Goal: Task Accomplishment & Management: Manage account settings

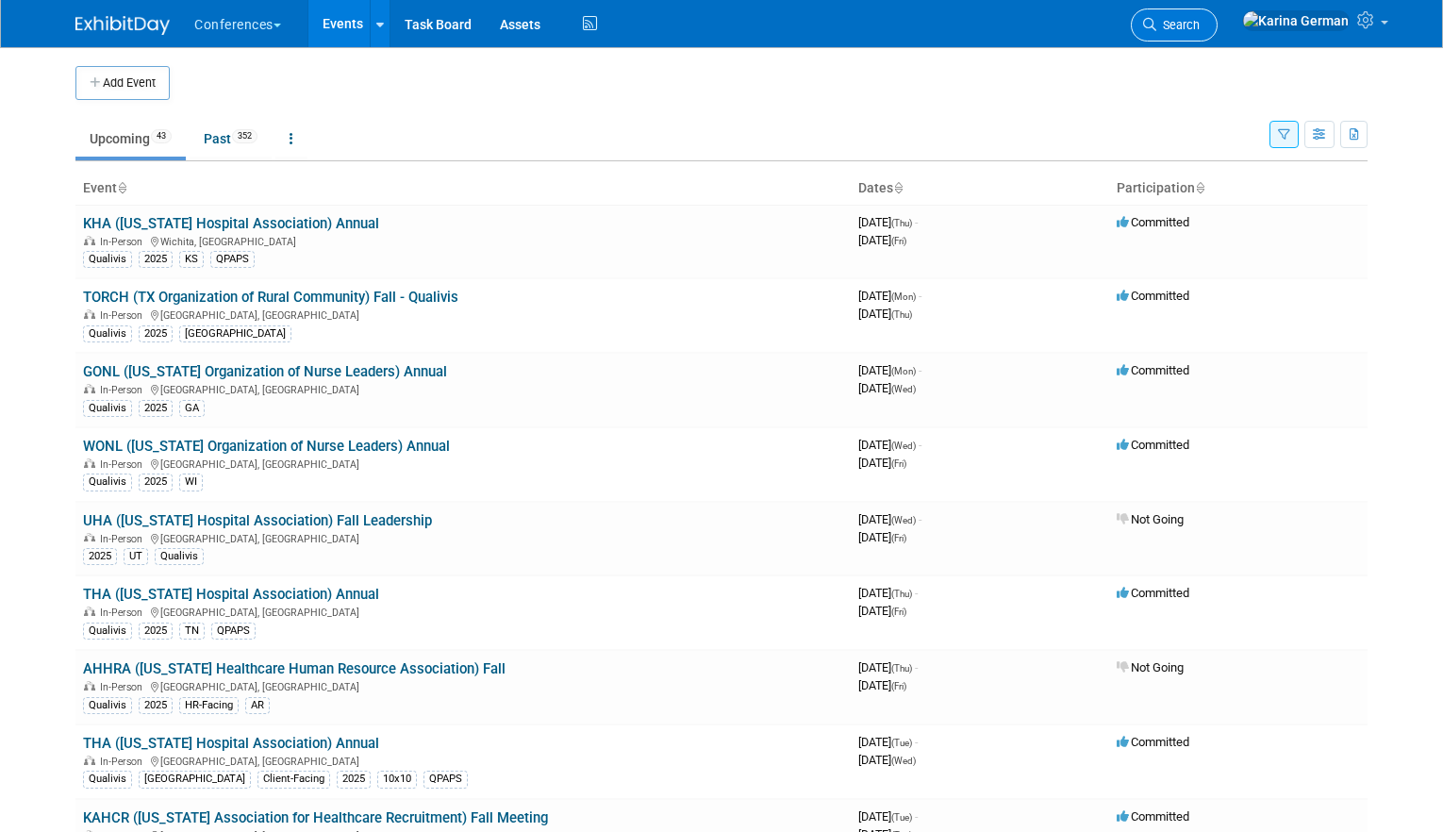
click at [1217, 13] on link "Search" at bounding box center [1174, 24] width 87 height 33
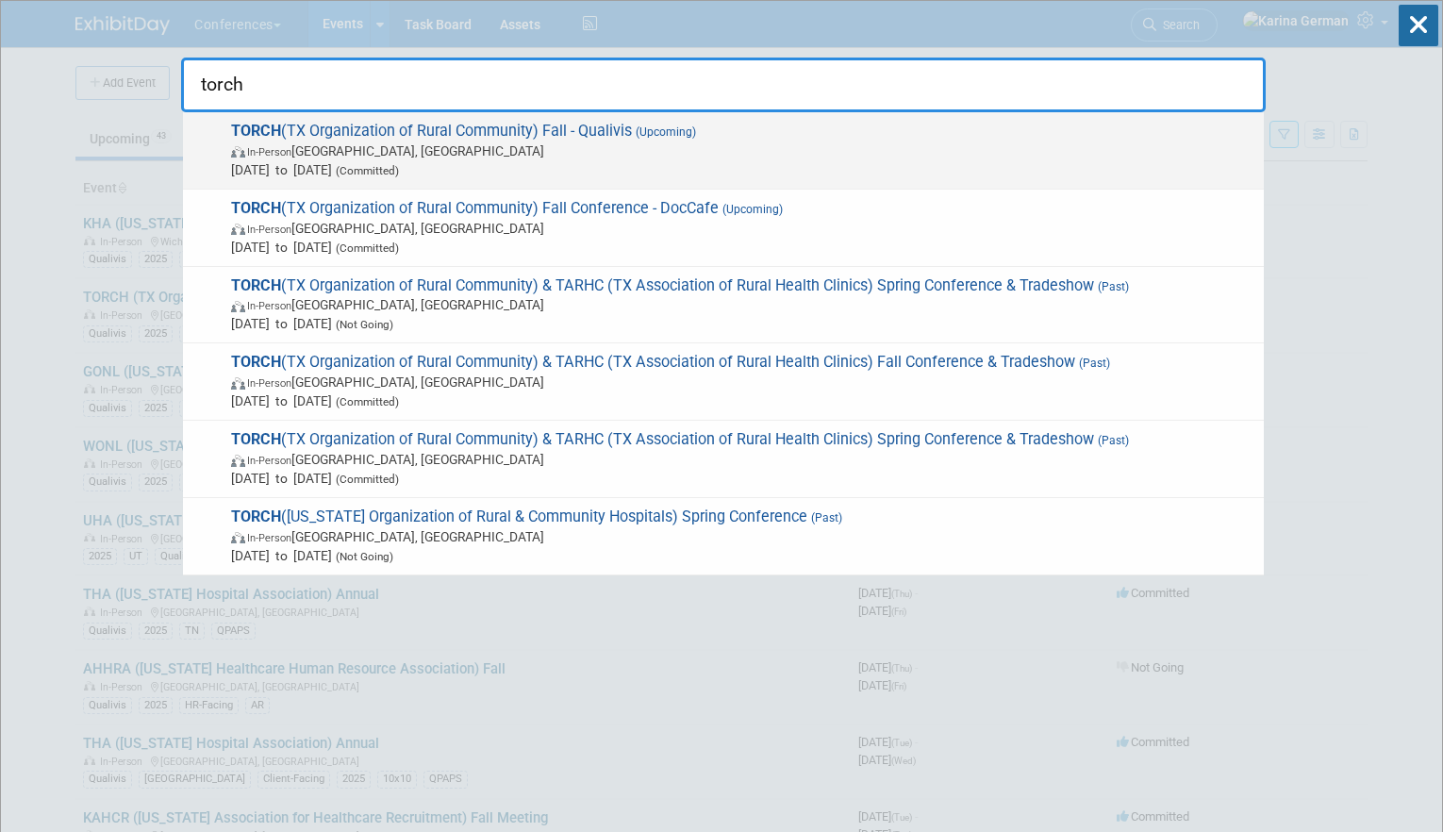
type input "torch"
click at [533, 161] on span "[DATE] to [DATE] (Committed)" at bounding box center [742, 169] width 1023 height 19
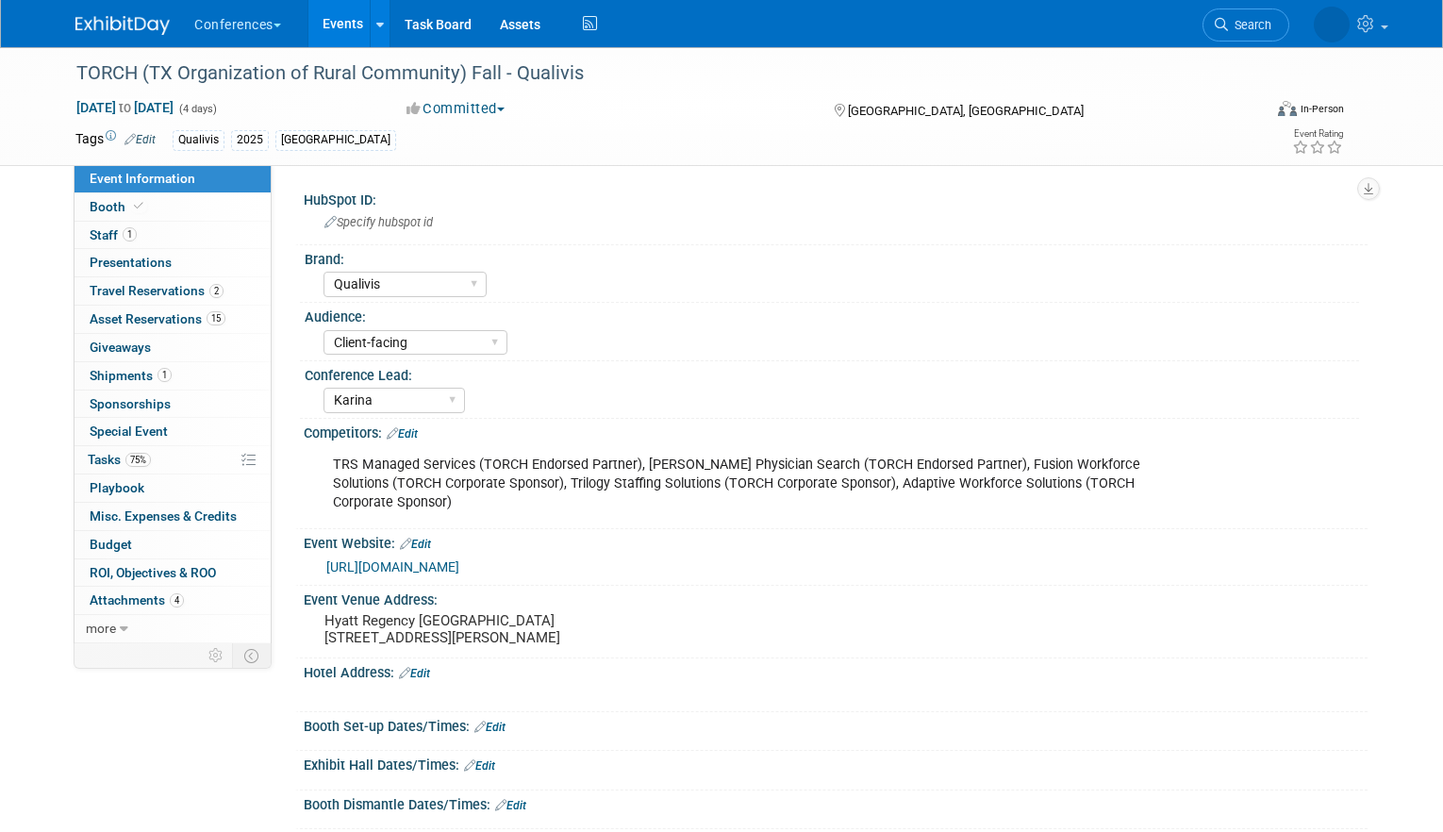
select select "Qualivis"
select select "Client-facing"
select select "Karina"
click at [154, 205] on link "Booth" at bounding box center [172, 206] width 196 height 27
select select "6' tabletop"
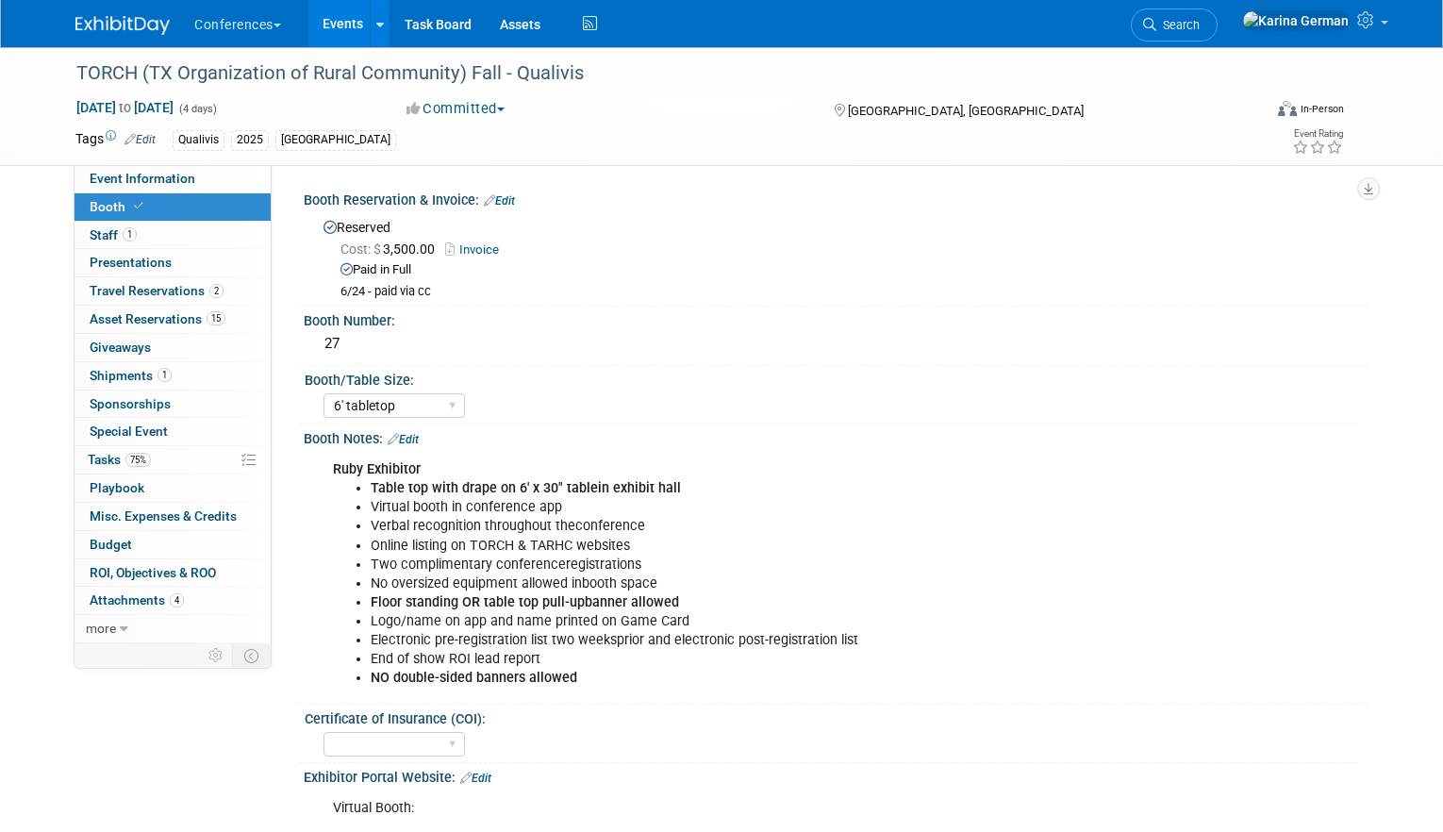
click at [488, 250] on link "Invoice" at bounding box center [476, 249] width 63 height 14
click at [512, 206] on link "Edit" at bounding box center [499, 200] width 31 height 13
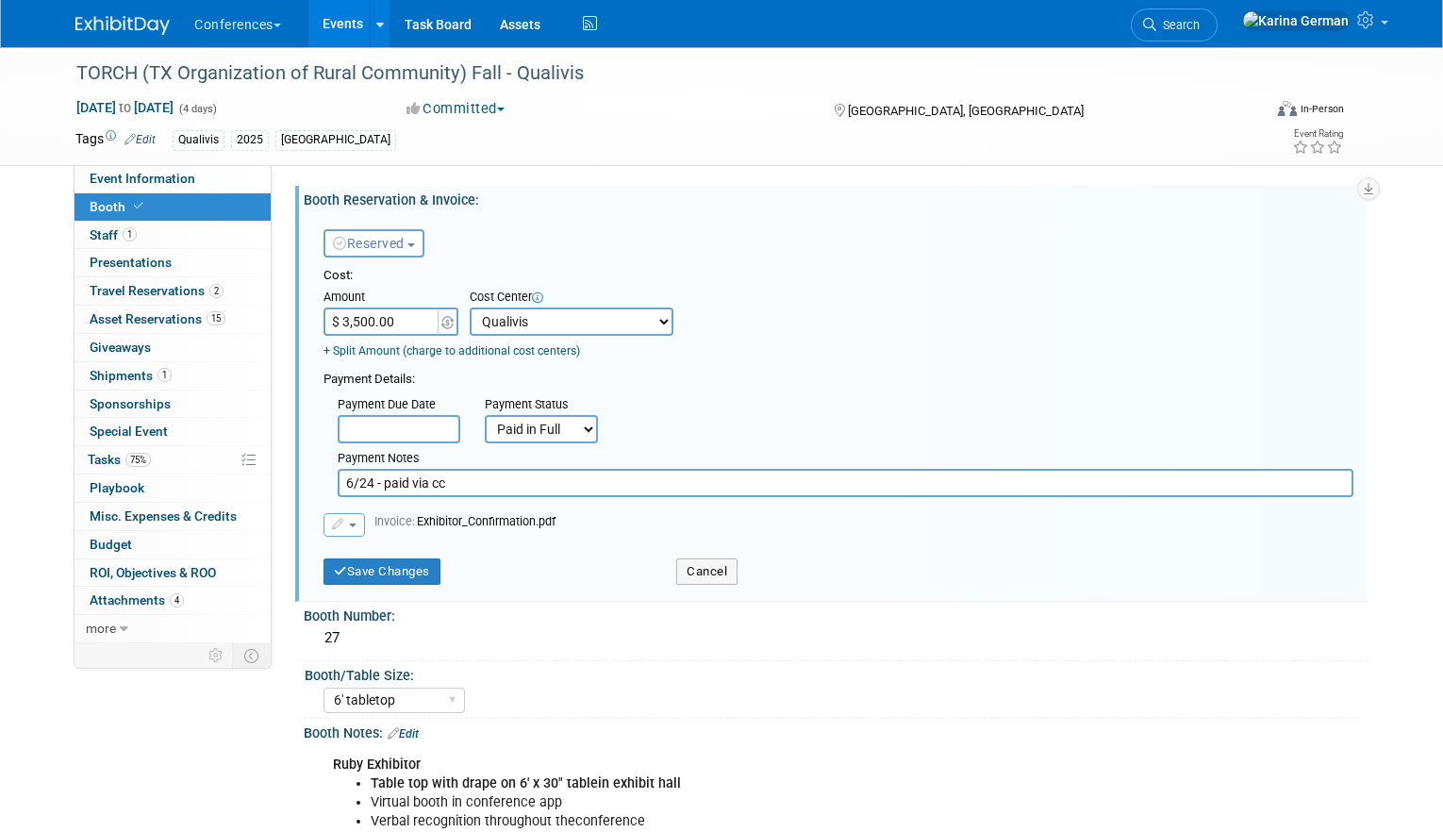
click at [399, 325] on input "$ 3,500.00" at bounding box center [382, 321] width 118 height 28
type input "$ 4,000.00"
click at [464, 482] on input "6/24 - paid via cc" at bounding box center [845, 483] width 1015 height 28
click at [635, 479] on input "6/24 - paid via cc, 9/8 - paid non-member portion ($1,000)" at bounding box center [845, 483] width 1015 height 28
type input "6/24 - paid via cc, 9/8 - paid non-member portion due = ($1,000)"
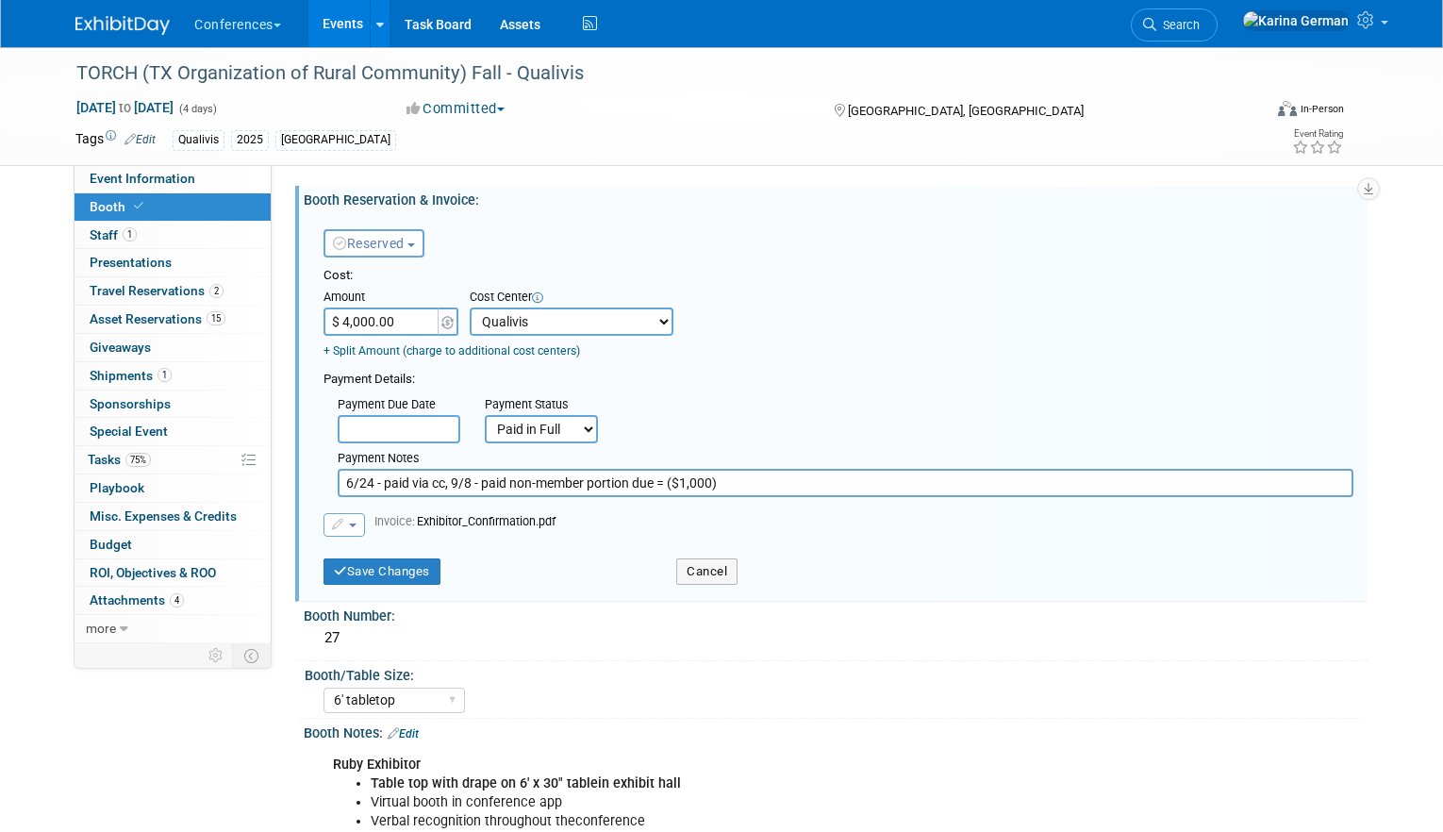
click at [348, 528] on button "button" at bounding box center [343, 525] width 41 height 24
click at [349, 527] on span "button" at bounding box center [353, 525] width 8 height 4
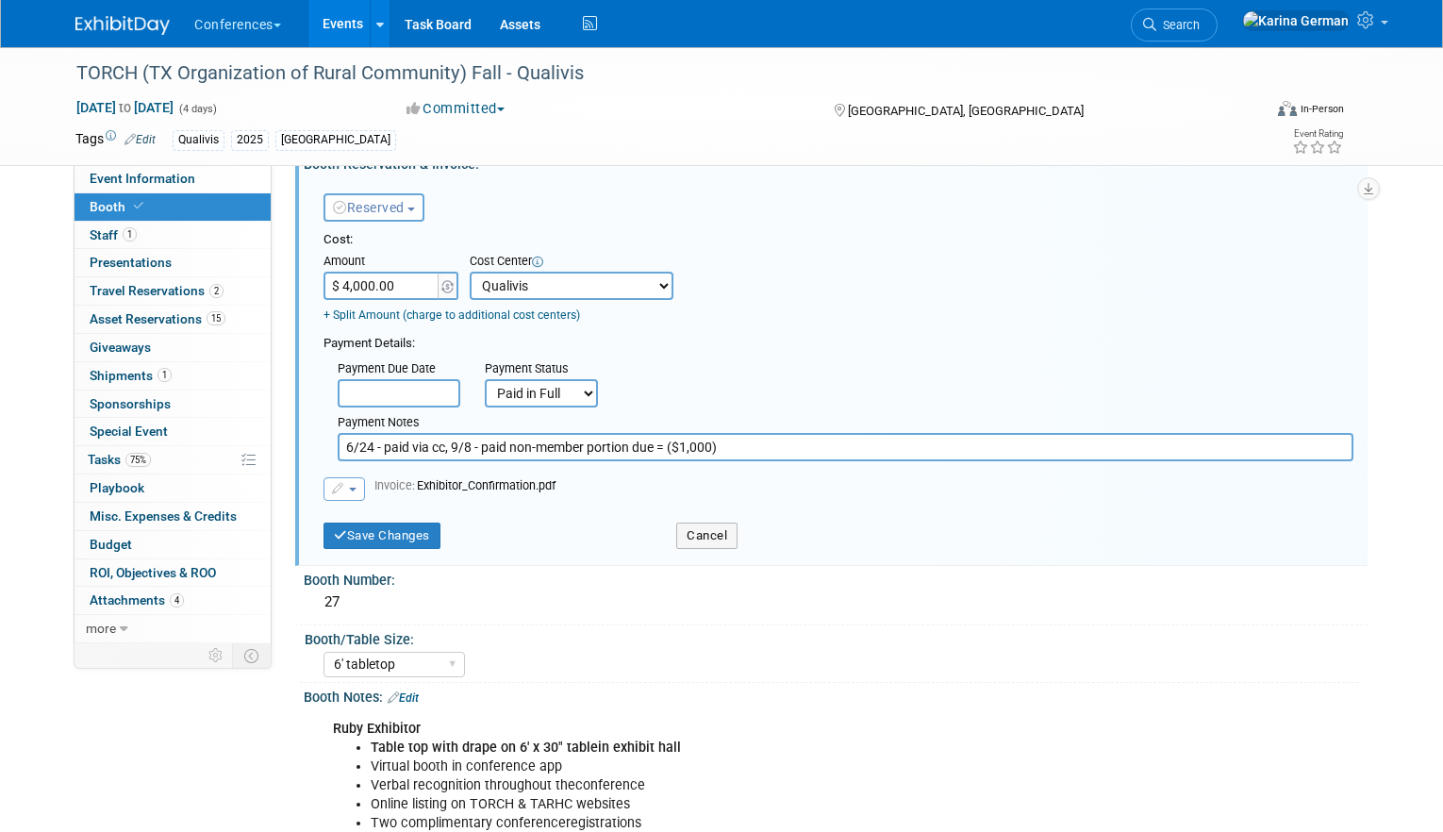
scroll to position [57, 0]
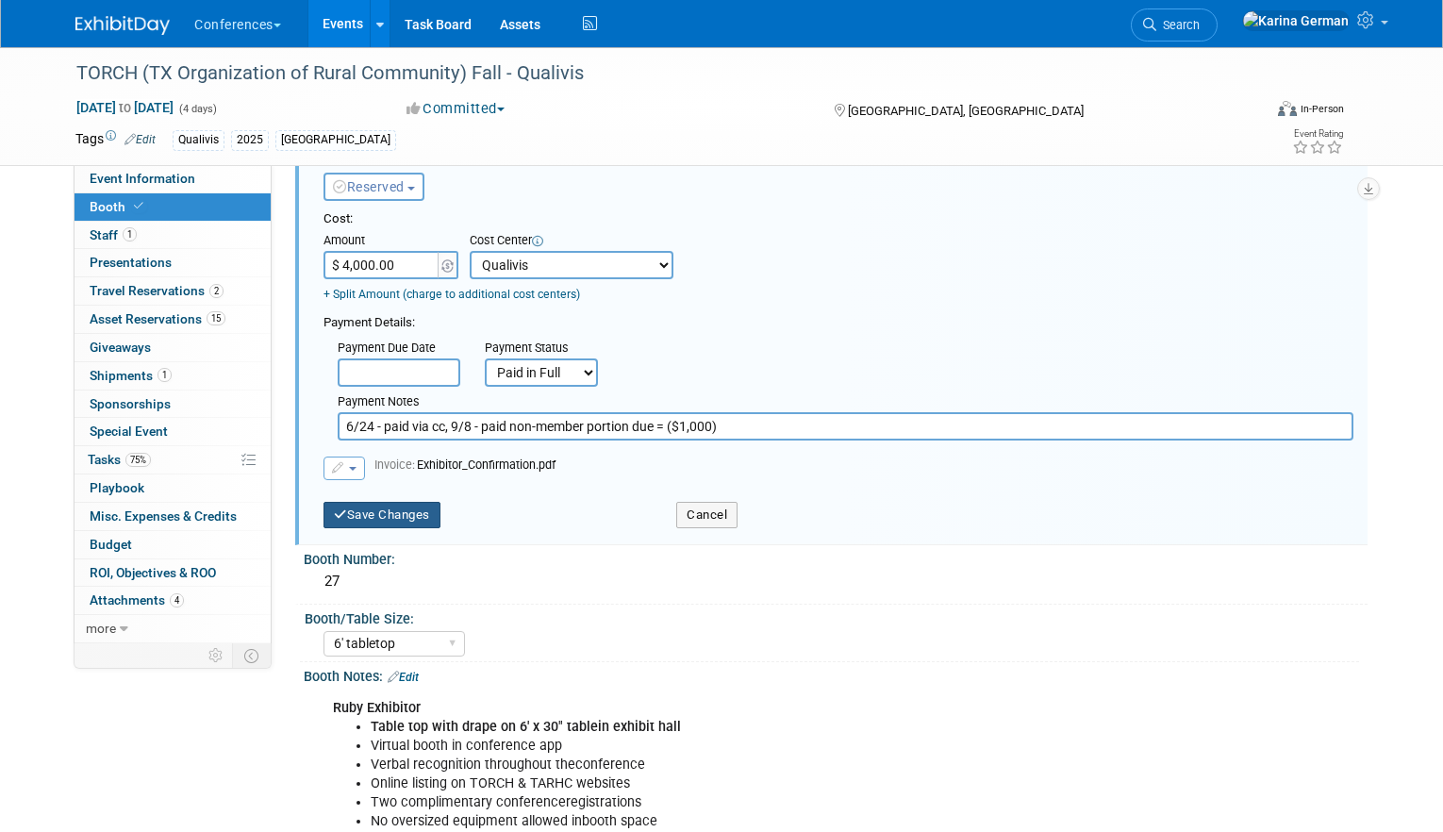
click at [406, 515] on button "Save Changes" at bounding box center [381, 515] width 117 height 26
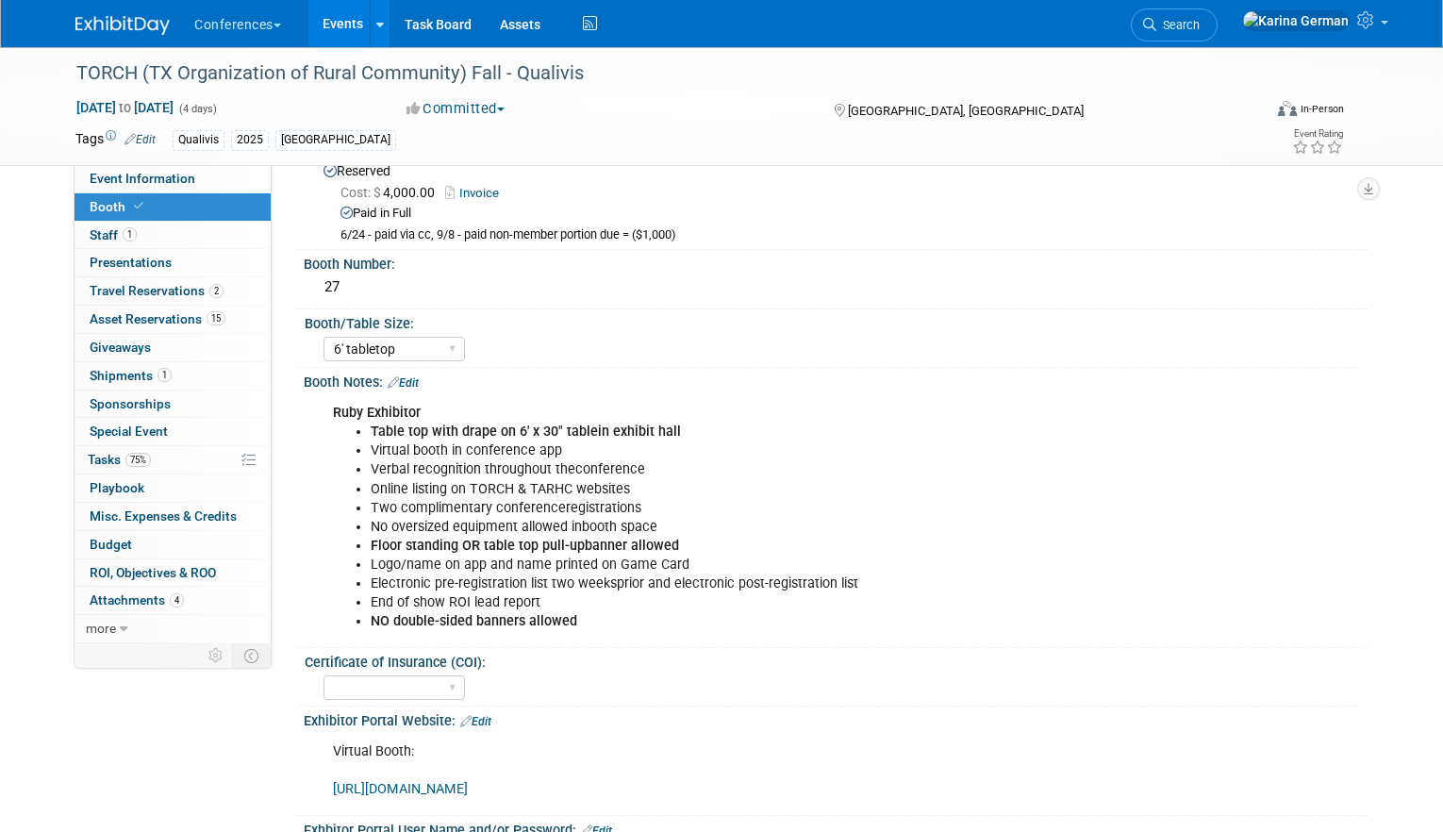
scroll to position [0, 0]
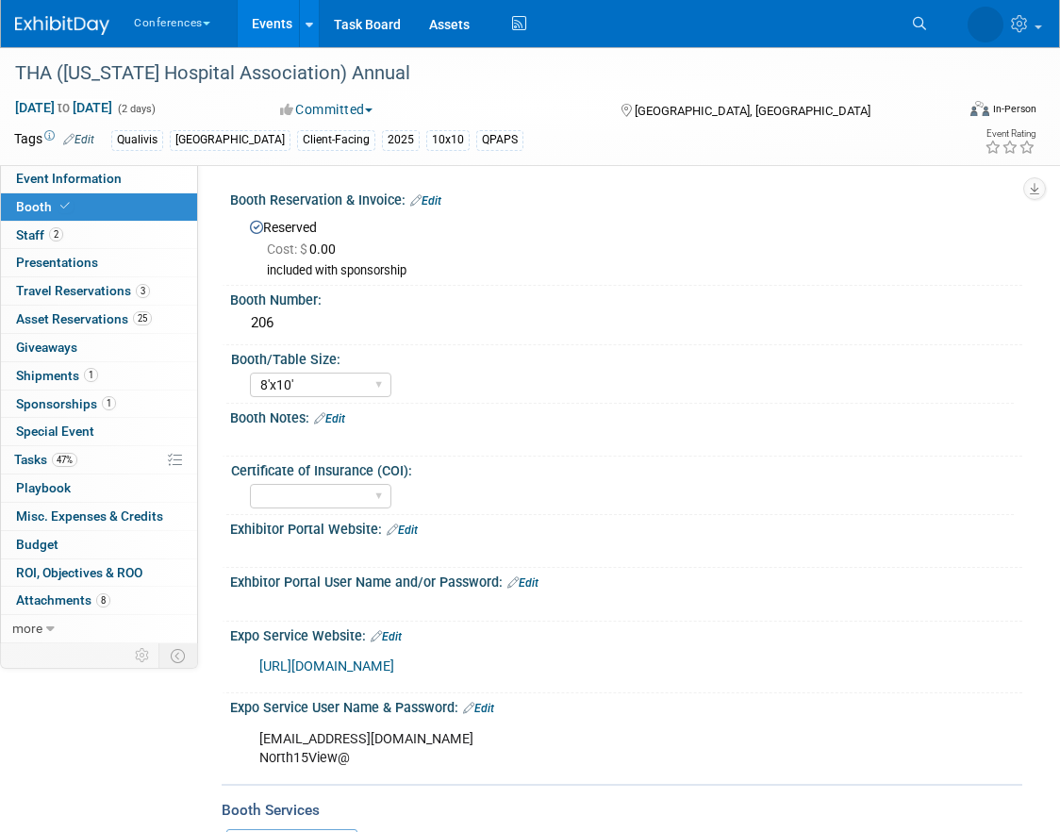
select select "8'x10'"
